Goal: Task Accomplishment & Management: Complete application form

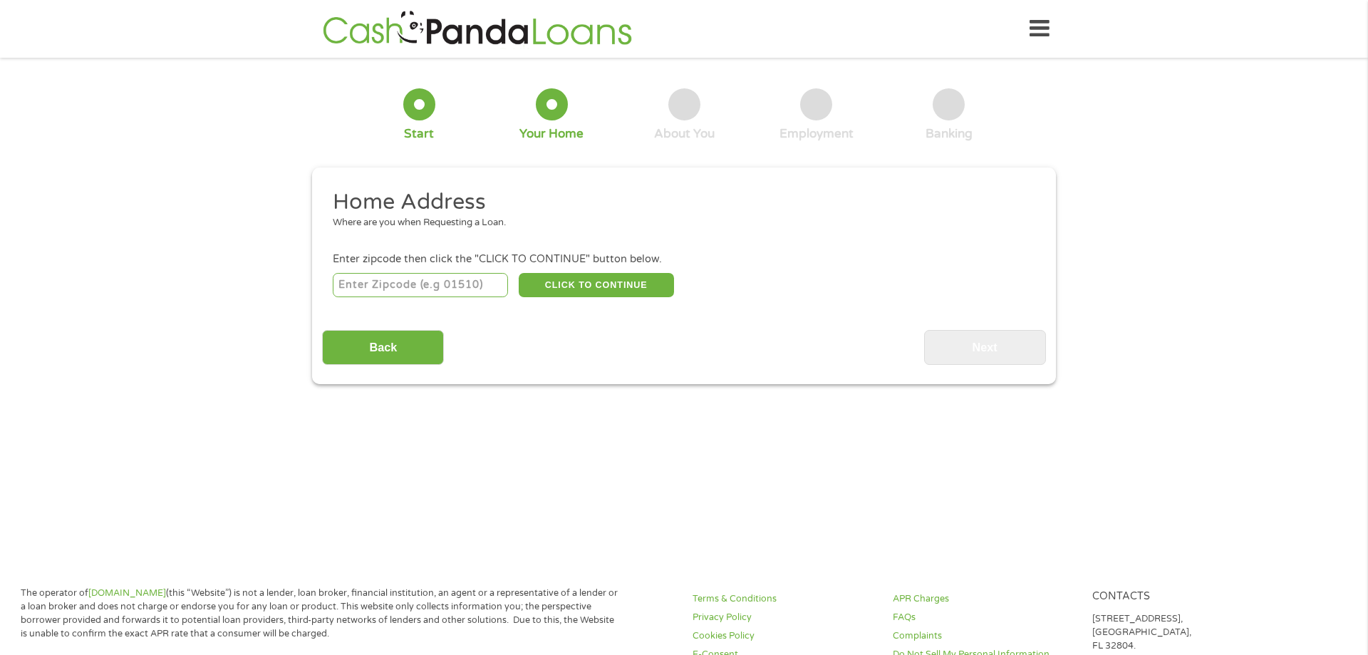
click at [438, 286] on input "number" at bounding box center [421, 285] width 176 height 24
type input "92010"
click at [549, 279] on button "CLICK TO CONTINUE" at bounding box center [596, 285] width 155 height 24
type input "92010"
type input "Carlsbad"
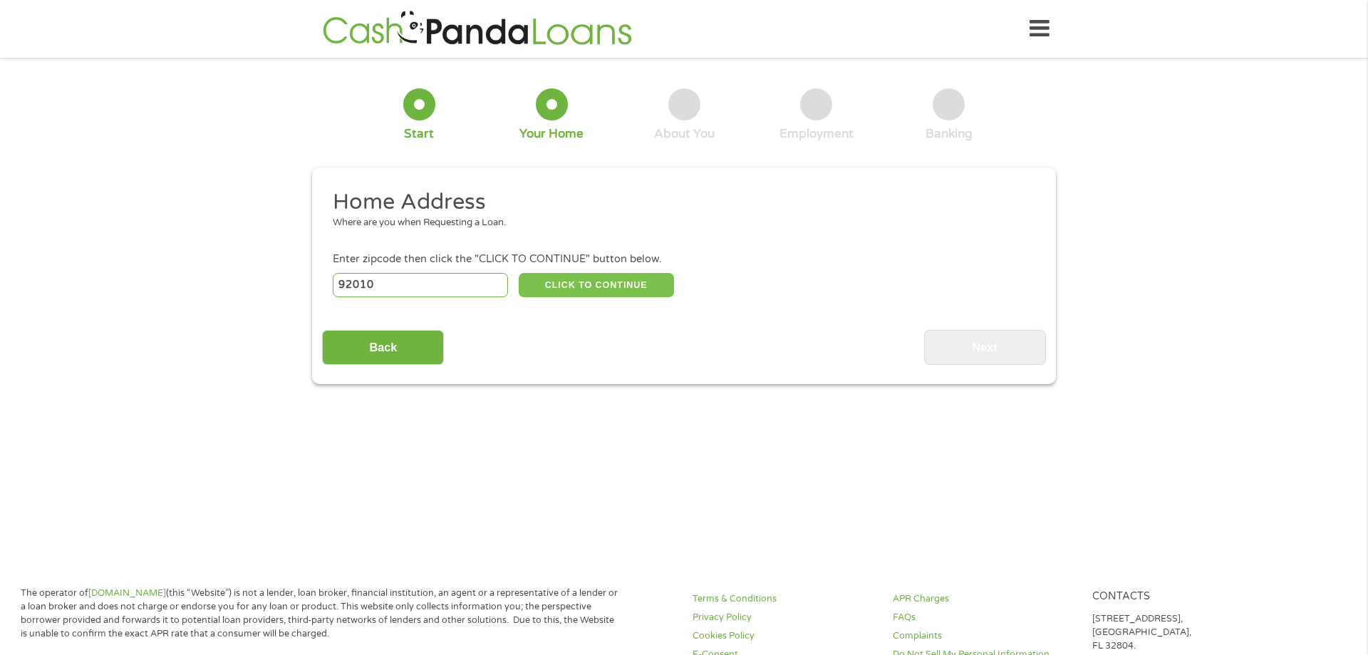
select select "[US_STATE]"
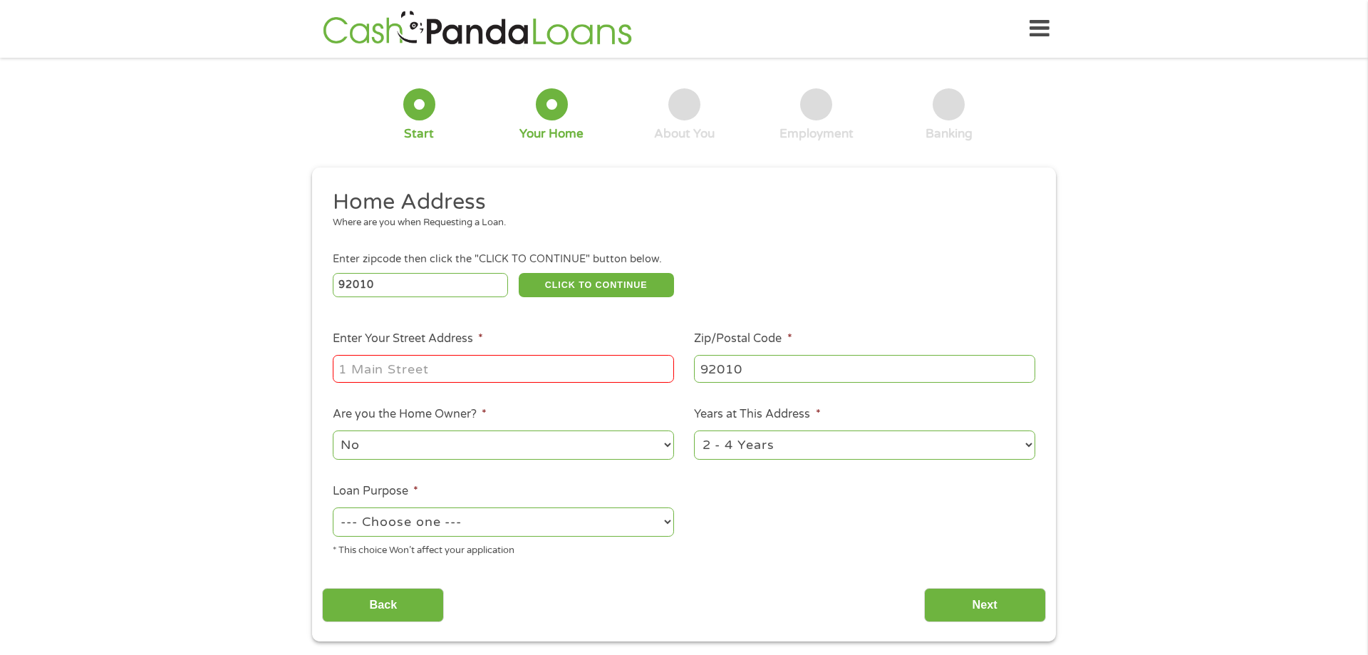
click at [453, 378] on input "Enter Your Street Address *" at bounding box center [503, 368] width 341 height 27
type input "[STREET_ADDRESS]"
click at [333, 430] on select "No Yes" at bounding box center [503, 444] width 341 height 29
click option "No" at bounding box center [0, 0] width 0 height 0
click at [333, 507] on select "--- Choose one --- Pay Bills Debt Consolidation Home Improvement Major Purchase…" at bounding box center [503, 521] width 341 height 29
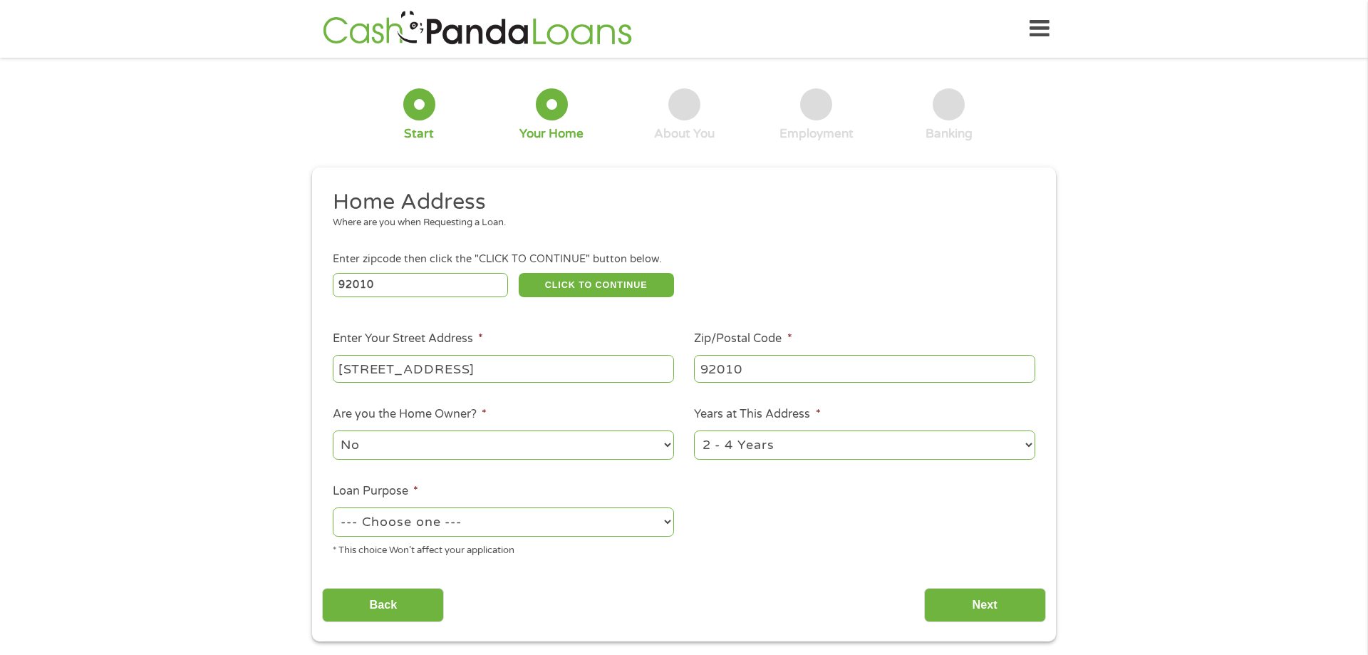
select select "medicalexpenses"
click option "Medical Expenses" at bounding box center [0, 0] width 0 height 0
click at [945, 606] on input "Next" at bounding box center [985, 605] width 122 height 35
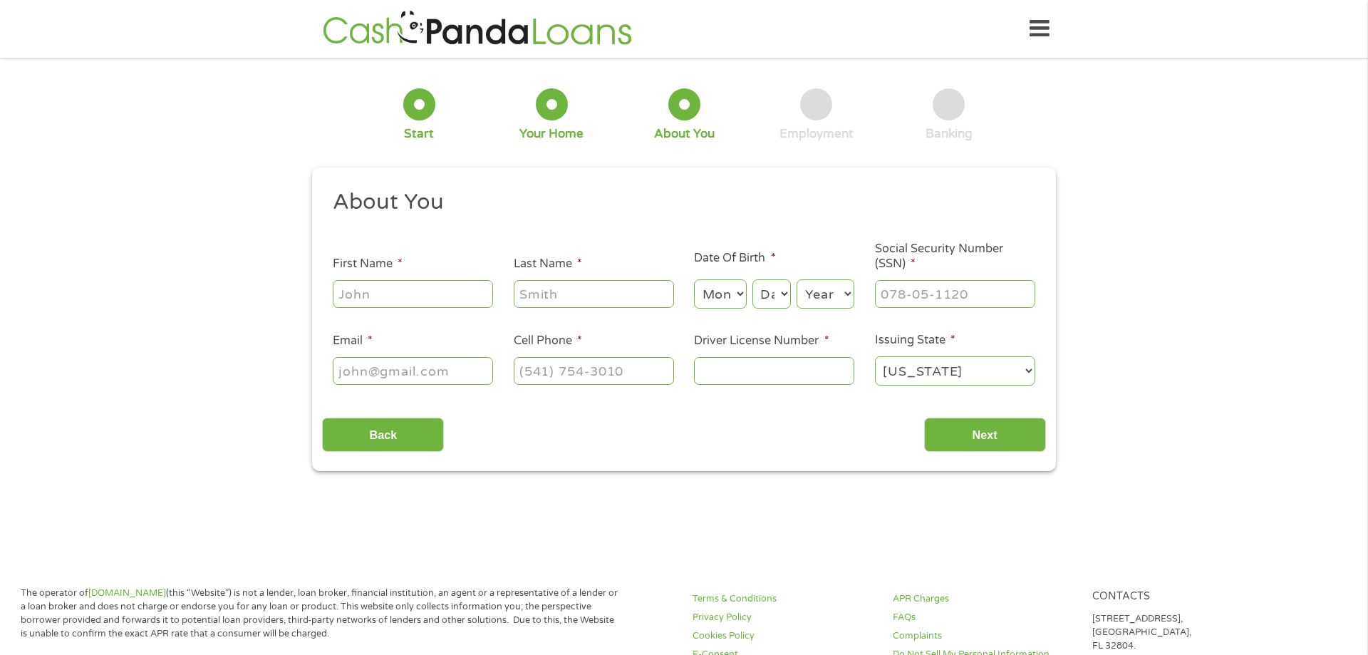
click at [751, 376] on input "Driver License Number *" at bounding box center [774, 370] width 160 height 27
type input "N8016271"
click at [558, 376] on input "(___) ___-____" at bounding box center [594, 370] width 160 height 27
type input "[PHONE_NUMBER]"
click at [358, 371] on input "Email *" at bounding box center [413, 370] width 160 height 27
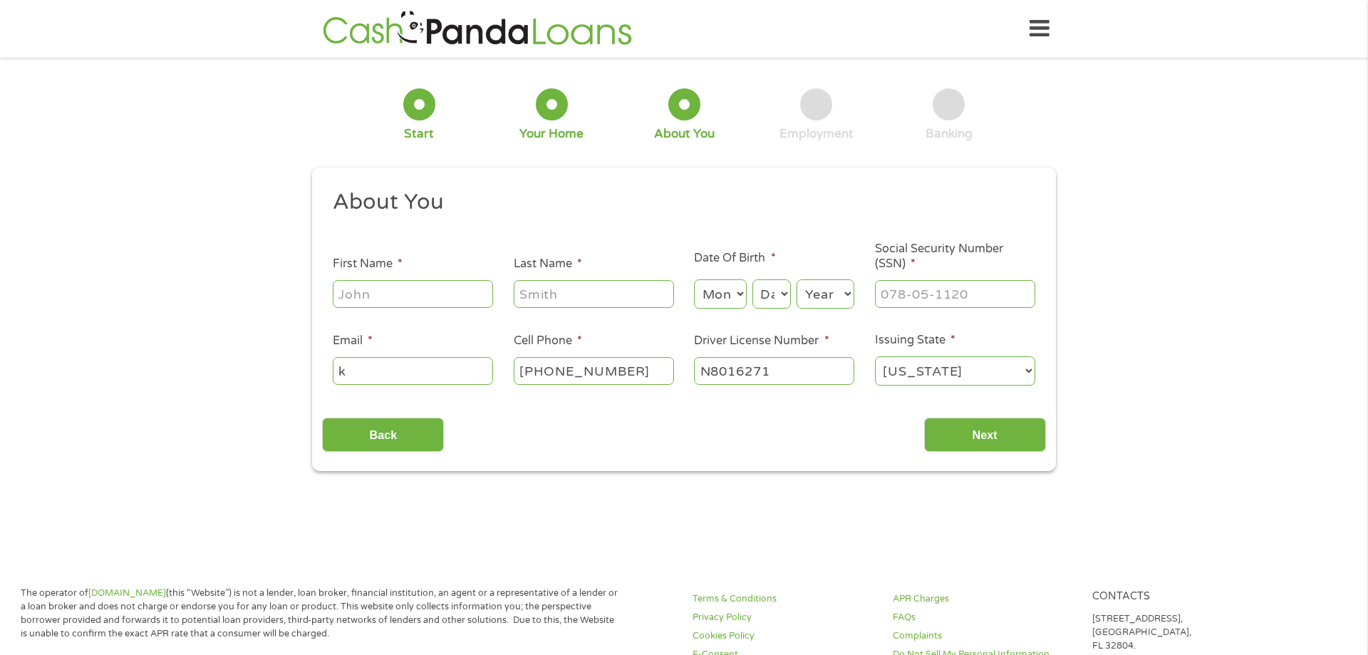
type input "k"
type input "GORA"
type input "[EMAIL_ADDRESS][DOMAIN_NAME]"
drag, startPoint x: 409, startPoint y: 294, endPoint x: 314, endPoint y: 291, distance: 94.8
click at [333, 291] on input "GORA" at bounding box center [413, 293] width 160 height 27
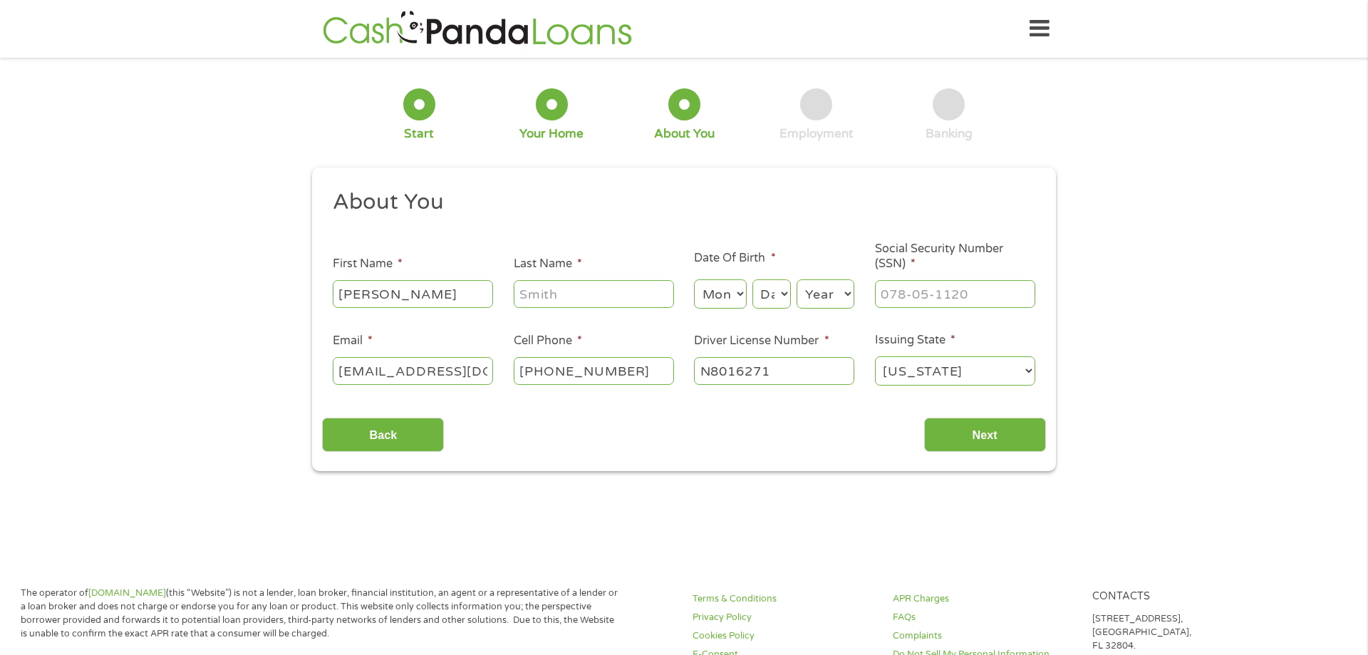
type input "[PERSON_NAME]"
click at [580, 286] on input "Last Name *" at bounding box center [594, 293] width 160 height 27
type input "Gora"
click at [694, 279] on select "Month 1 2 3 4 5 6 7 8 9 10 11 12" at bounding box center [720, 293] width 52 height 29
select select "12"
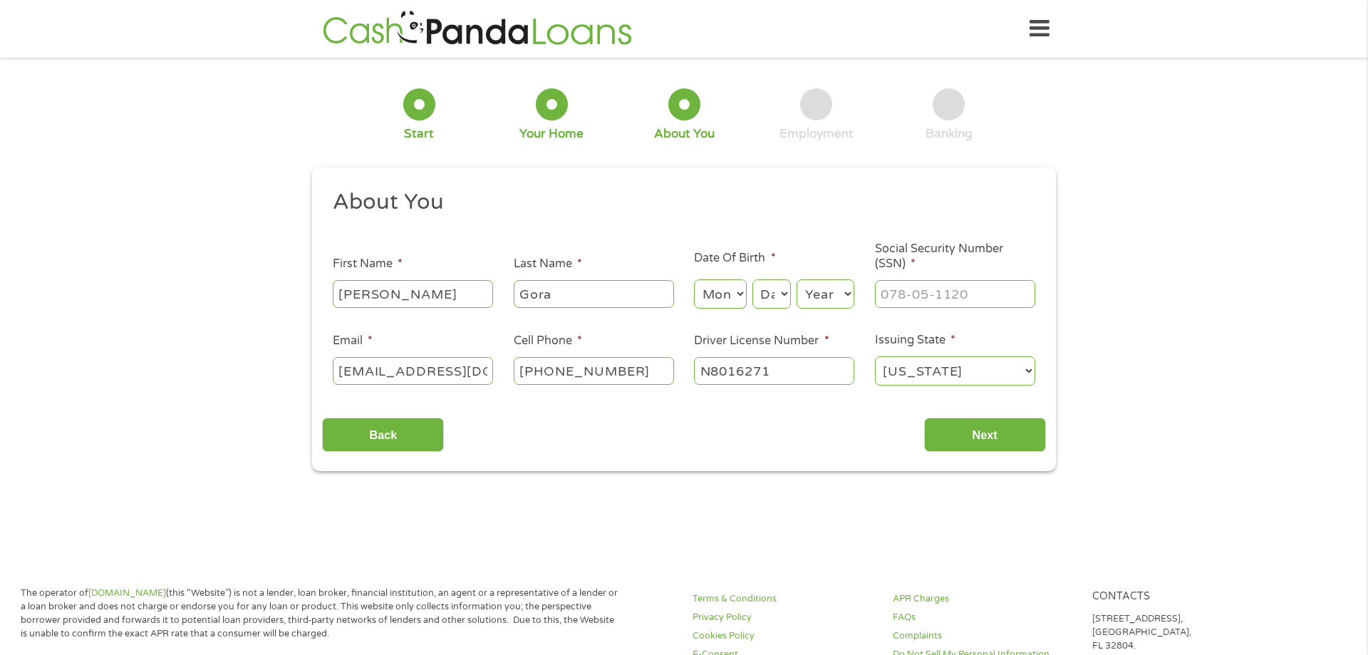
click option "12" at bounding box center [0, 0] width 0 height 0
click at [752, 279] on select "Day 1 2 3 4 5 6 7 8 9 10 11 12 13 14 15 16 17 18 19 20 21 22 23 24 25 26 27 28 …" at bounding box center [771, 293] width 38 height 29
select select "19"
click option "19" at bounding box center [0, 0] width 0 height 0
click at [797, 279] on select "Year [DATE] 2006 2005 2004 2003 2002 2001 2000 1999 1998 1997 1996 1995 1994 19…" at bounding box center [826, 293] width 58 height 29
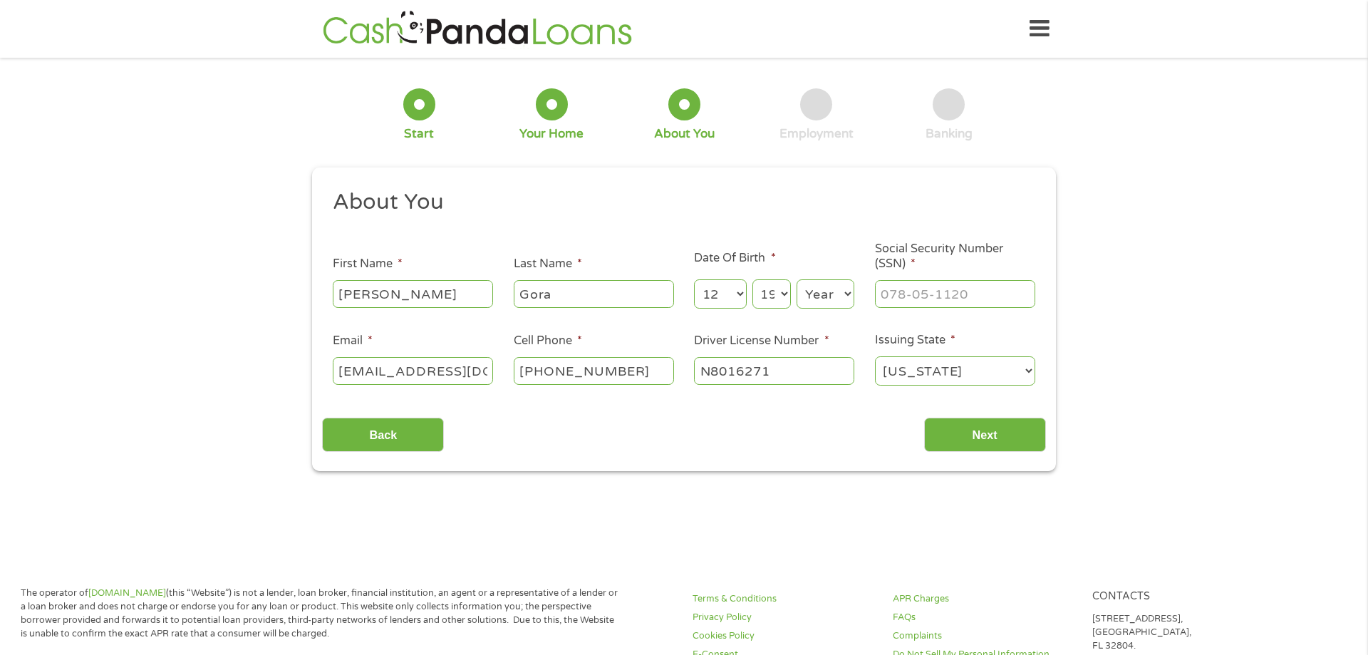
select select "1953"
click option "1953" at bounding box center [0, 0] width 0 height 0
click at [914, 292] on input "___-__-____" at bounding box center [955, 293] width 160 height 27
type input "335-44-8829"
click at [966, 442] on input "Next" at bounding box center [985, 435] width 122 height 35
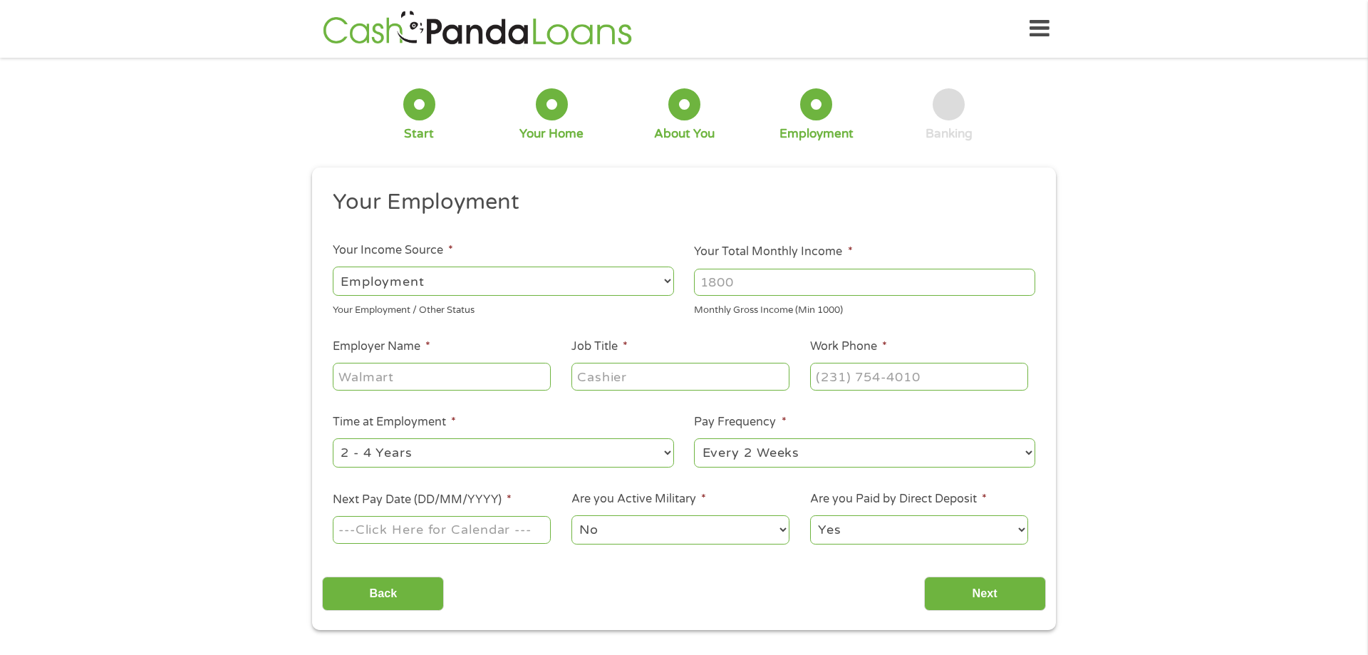
click at [333, 267] on select "--- Choose one --- Employment [DEMOGRAPHIC_DATA] Benefits" at bounding box center [503, 281] width 341 height 29
click option "Employment" at bounding box center [0, 0] width 0 height 0
click at [735, 287] on input "Your Total Monthly Income *" at bounding box center [864, 282] width 341 height 27
type input "7840"
click at [400, 375] on input "Employer Name *" at bounding box center [442, 376] width 218 height 27
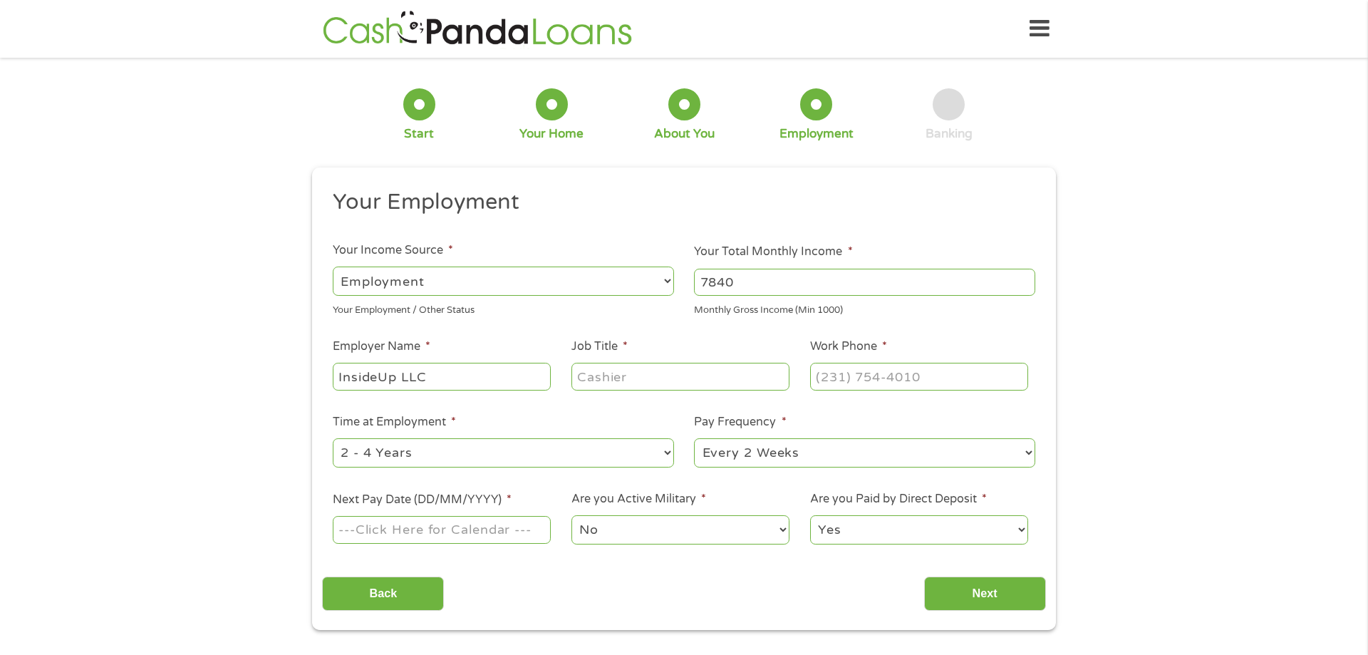
type input "InsideUp LLC"
click at [594, 384] on input "Job Title *" at bounding box center [680, 376] width 218 height 27
type input "Director of Sales"
click at [840, 371] on input "(___) ___-____" at bounding box center [919, 376] width 218 height 27
type input "[PHONE_NUMBER]"
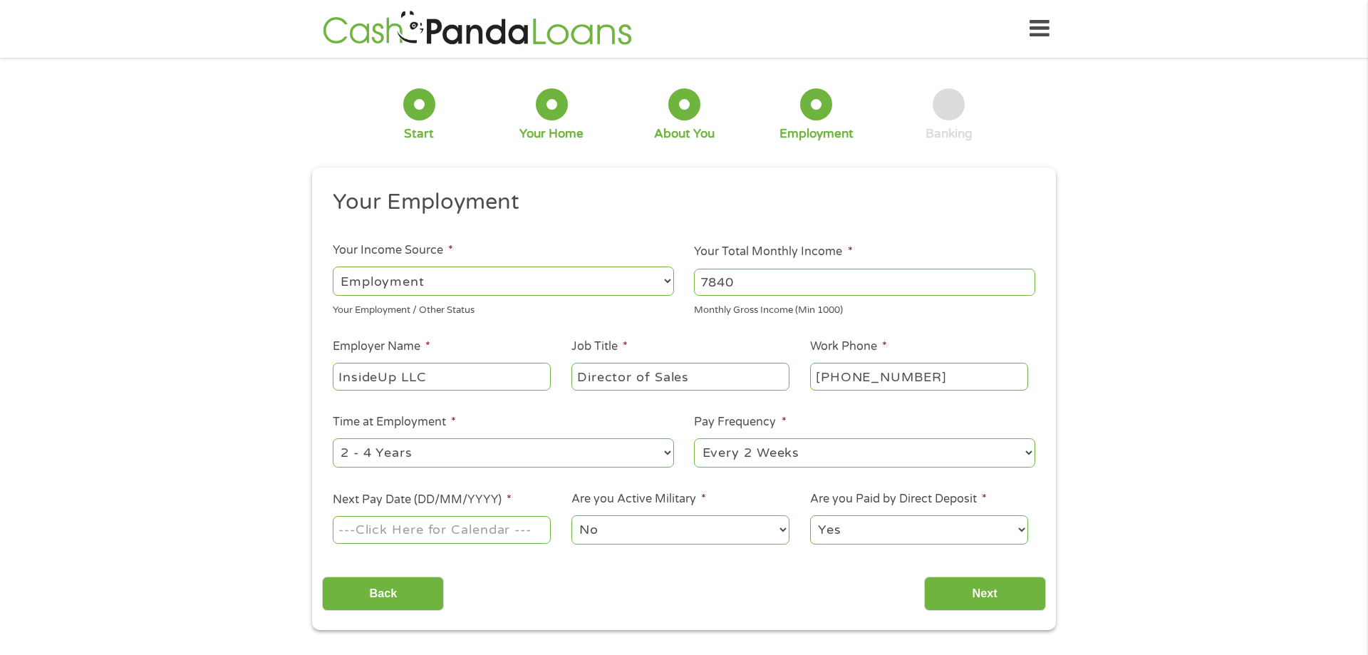
click at [333, 438] on select "--- Choose one --- 1 Year or less 1 - 2 Years 2 - 4 Years Over 4 Years" at bounding box center [503, 452] width 341 height 29
select select "60months"
click option "Over 4 Years" at bounding box center [0, 0] width 0 height 0
click at [694, 438] on select "--- Choose one --- Every 2 Weeks Every Week Monthly Semi-Monthly" at bounding box center [864, 452] width 341 height 29
select select "semimonthly"
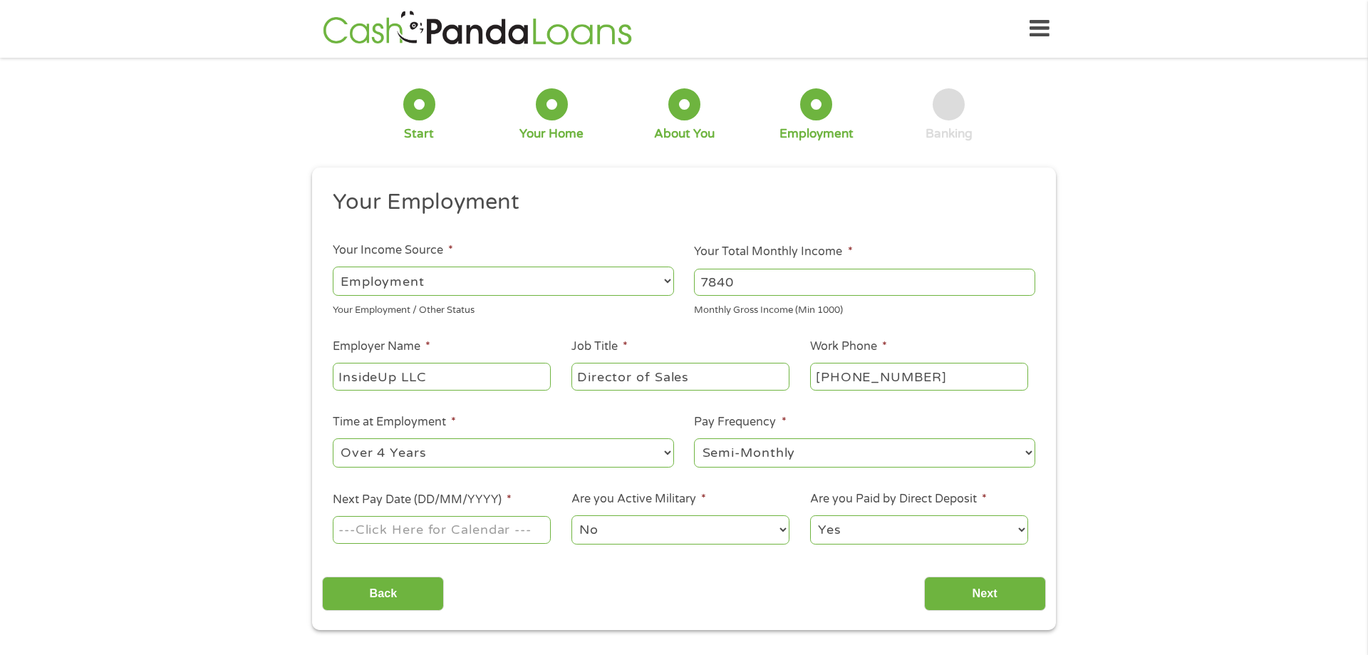
click option "Semi-Monthly" at bounding box center [0, 0] width 0 height 0
click at [470, 529] on input "Next Pay Date (DD/MM/YYYY) *" at bounding box center [442, 529] width 218 height 27
type input "[DATE]"
click at [970, 589] on input "Next" at bounding box center [985, 593] width 122 height 35
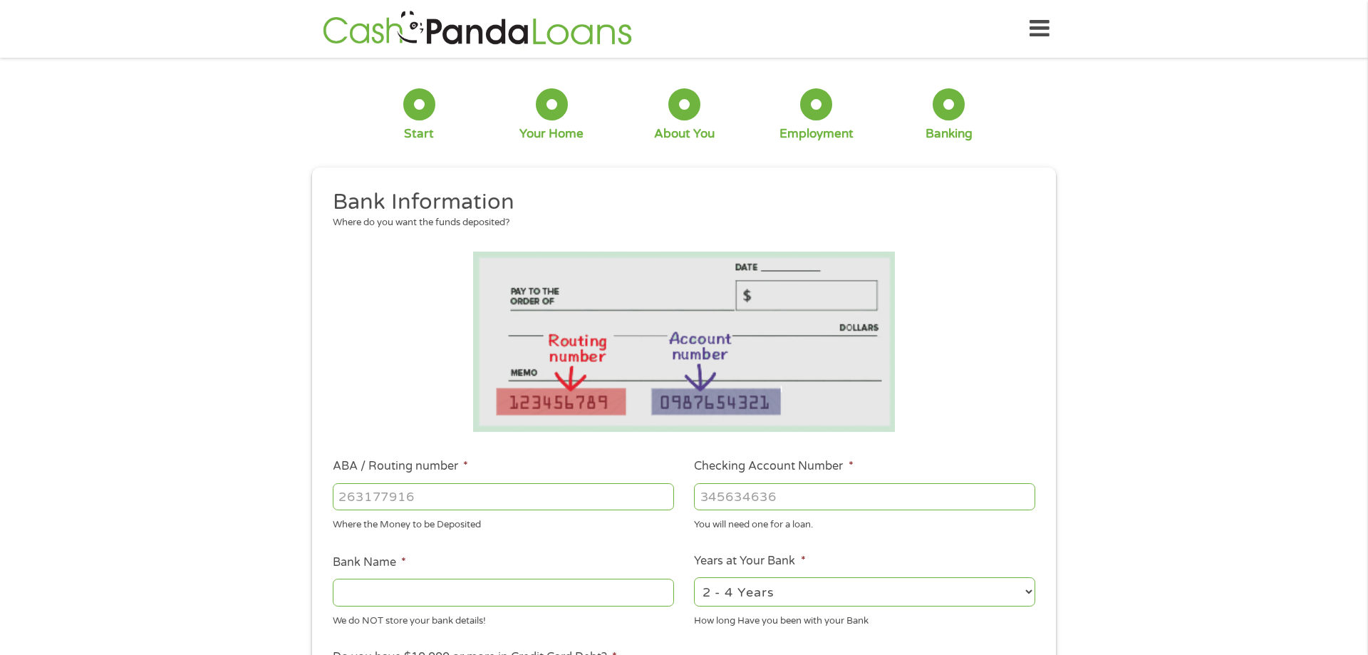
click at [368, 495] on input "ABA / Routing number *" at bounding box center [503, 496] width 341 height 27
type input "322271627"
type input "[PERSON_NAME] [PERSON_NAME] BANK NA"
type input "3222716271"
click at [743, 498] on input "Checking Account Number *" at bounding box center [864, 496] width 341 height 27
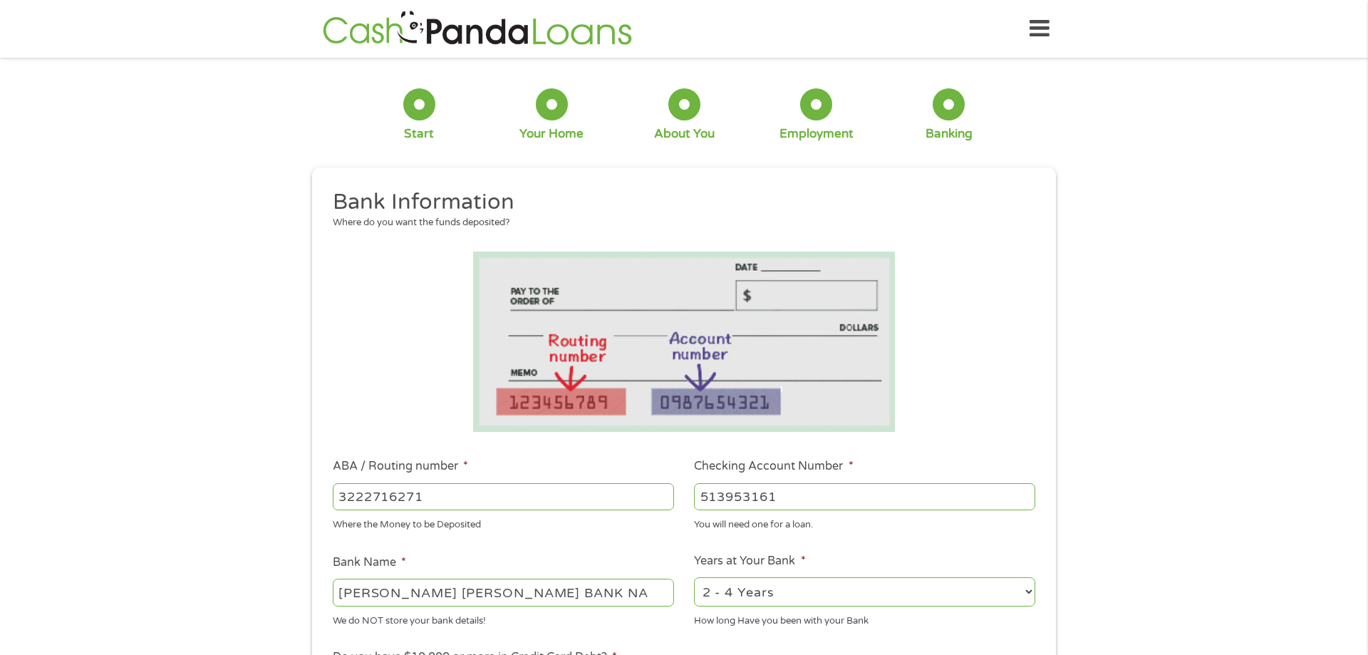
type input "513953161"
click at [694, 577] on select "2 - 4 Years 6 - 12 Months 1 - 2 Years Over 4 Years" at bounding box center [864, 591] width 341 height 29
select select "60months"
click option "Over 4 Years" at bounding box center [0, 0] width 0 height 0
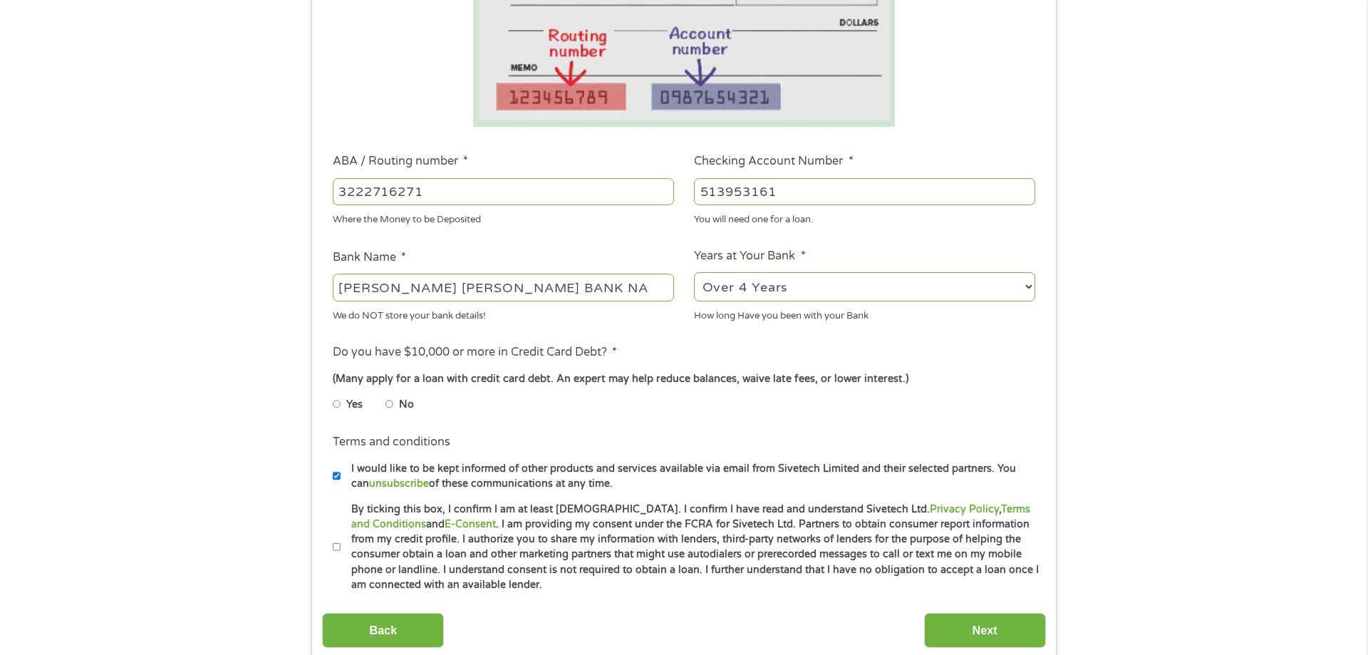
scroll to position [307, 0]
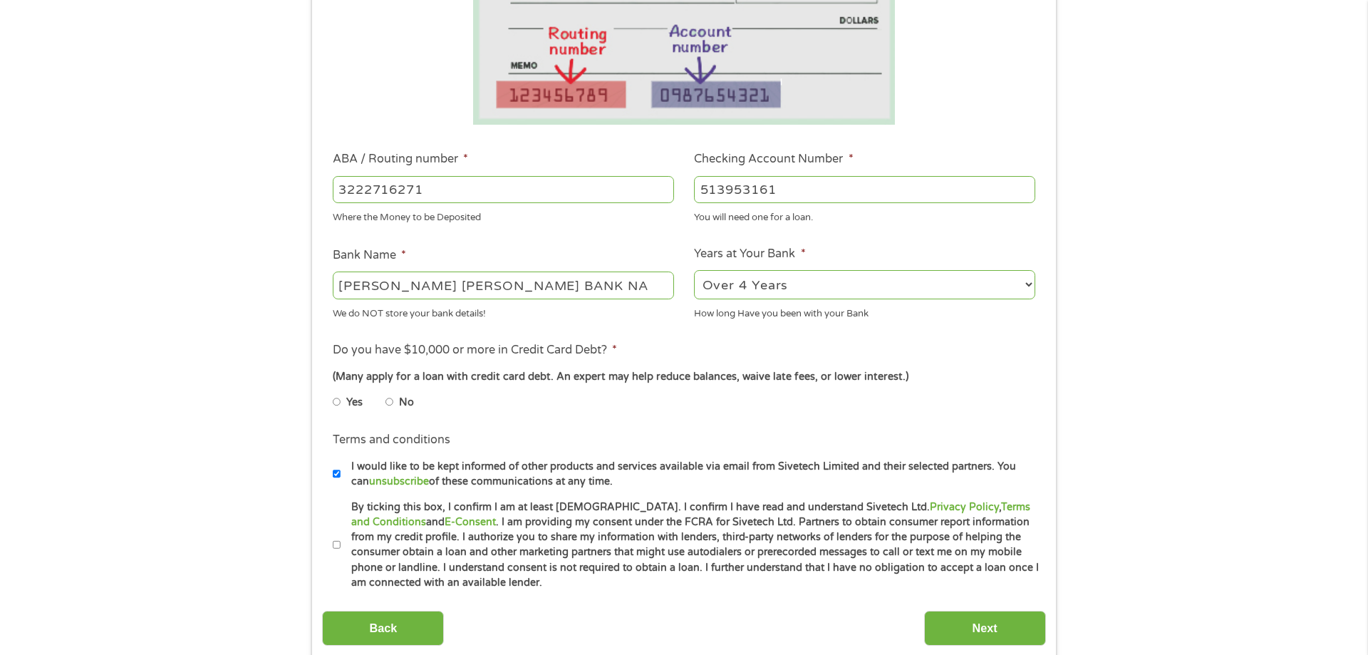
click at [393, 403] on input "No" at bounding box center [390, 401] width 9 height 23
radio input "true"
click at [338, 547] on input "By ticking this box, I confirm I am at least [DEMOGRAPHIC_DATA]. I confirm I ha…" at bounding box center [337, 545] width 9 height 23
checkbox input "true"
click at [953, 627] on input "Next" at bounding box center [985, 628] width 122 height 35
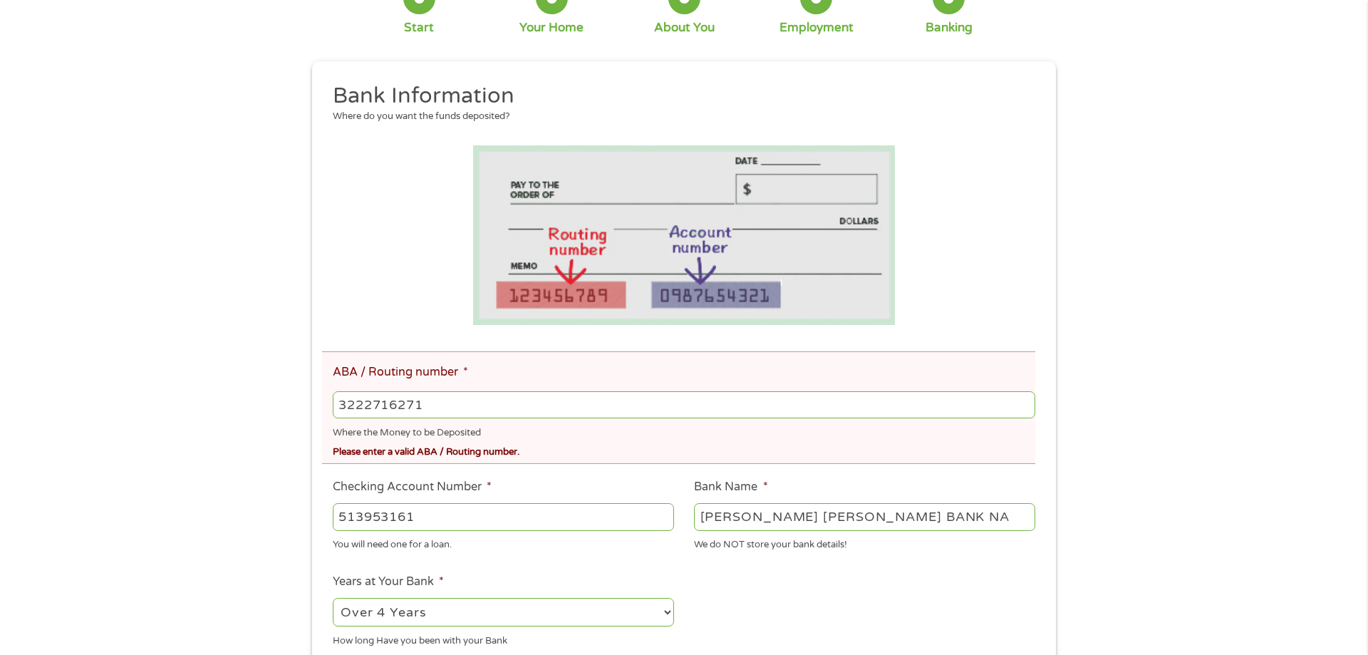
scroll to position [165, 0]
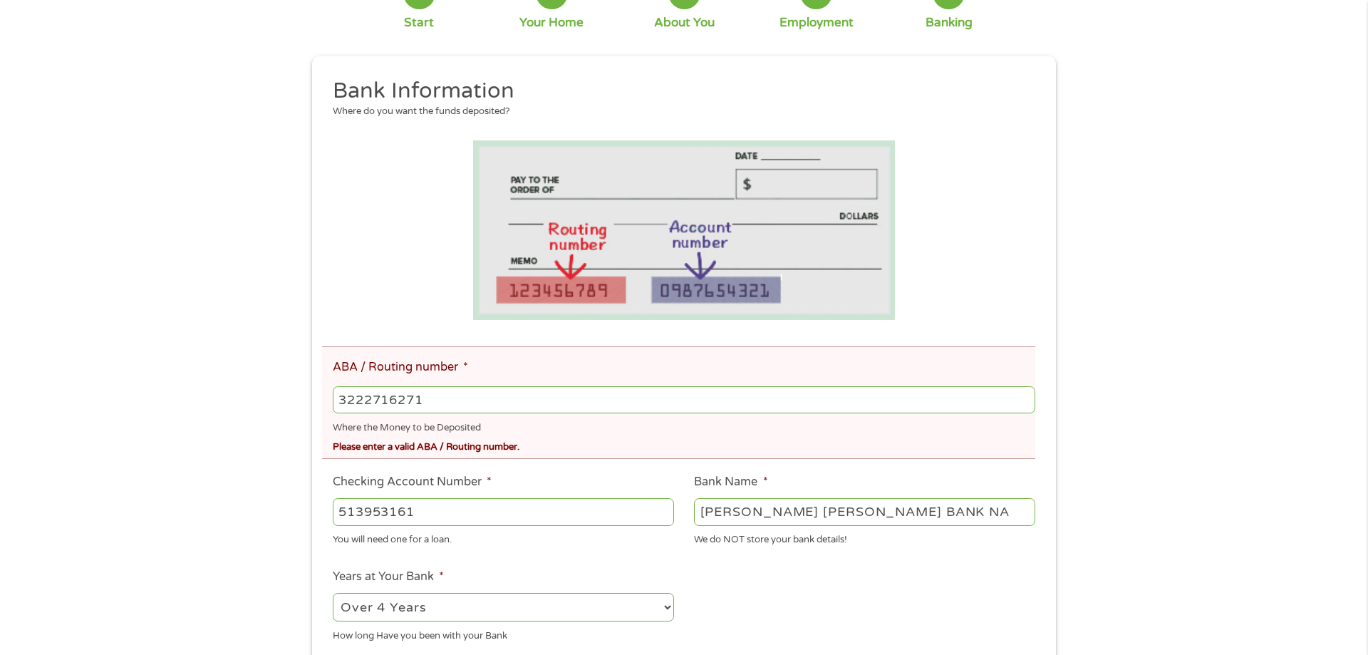
click at [426, 397] on input "3222716271" at bounding box center [684, 399] width 703 height 27
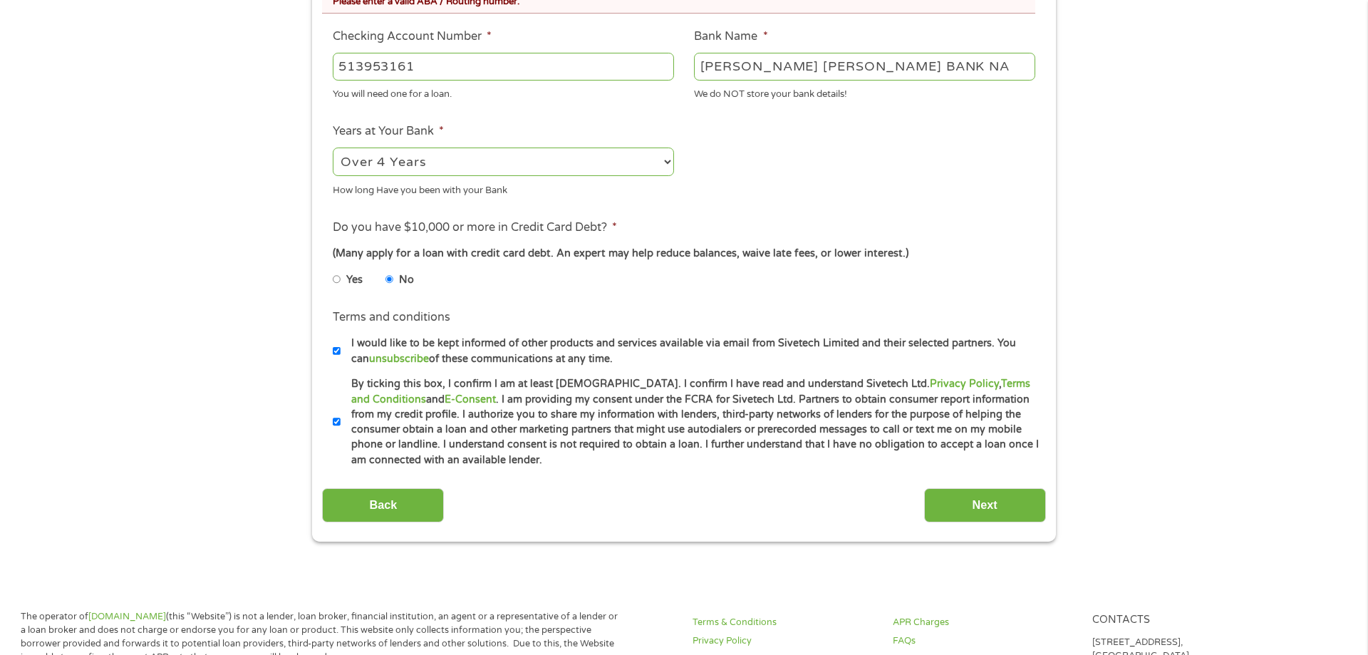
scroll to position [628, 0]
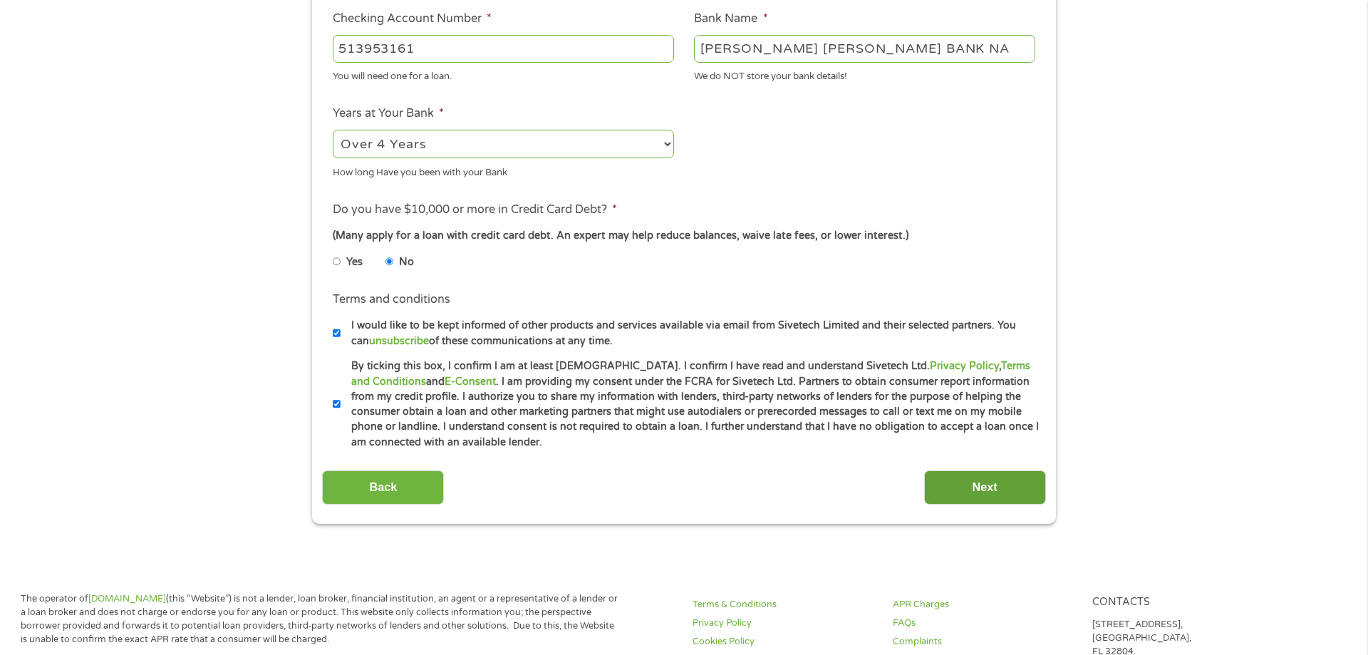
type input "322271627"
click at [967, 490] on input "Next" at bounding box center [985, 487] width 122 height 35
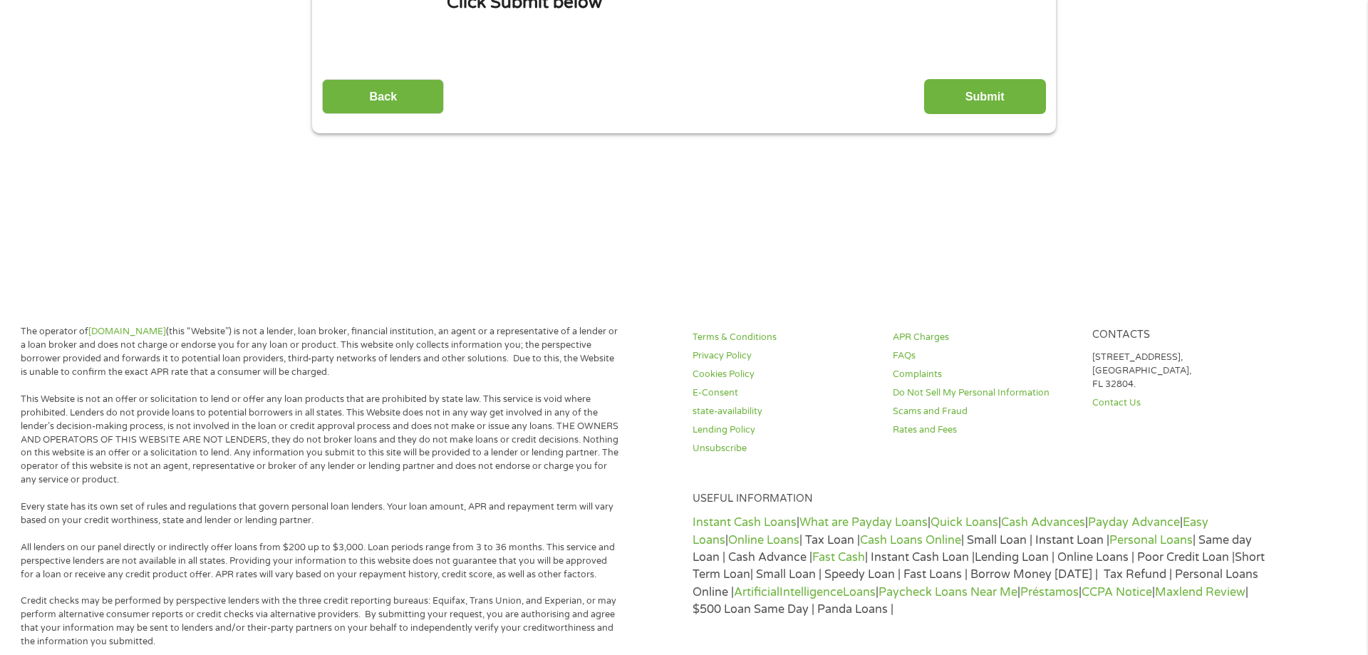
scroll to position [0, 0]
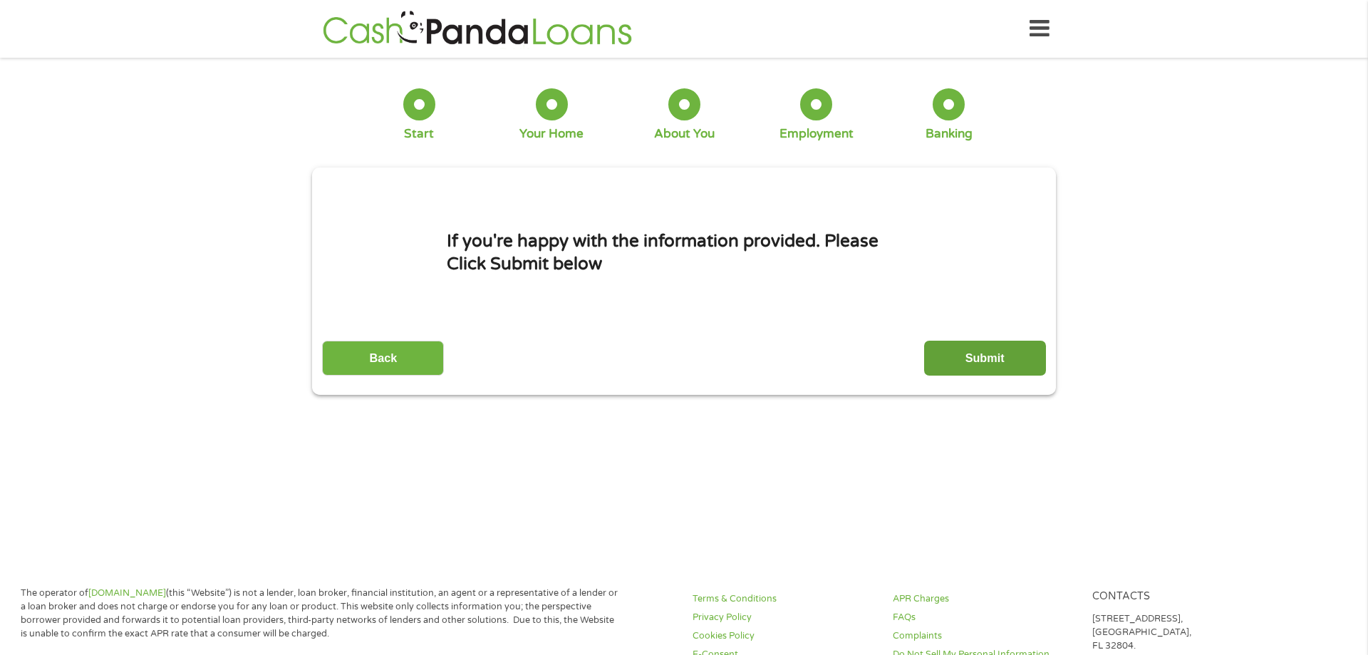
click at [951, 348] on input "Submit" at bounding box center [985, 358] width 122 height 35
